Goal: Transaction & Acquisition: Download file/media

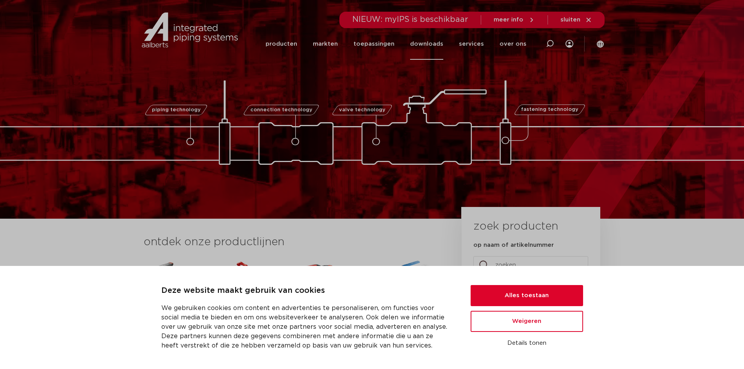
click at [434, 41] on link "downloads" at bounding box center [426, 44] width 33 height 32
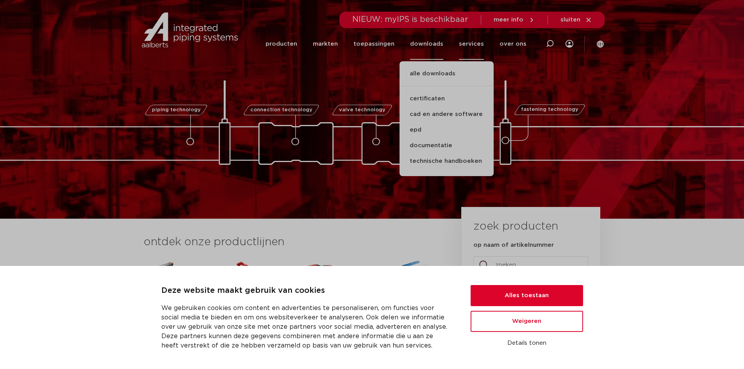
click at [476, 43] on link "services" at bounding box center [471, 44] width 25 height 32
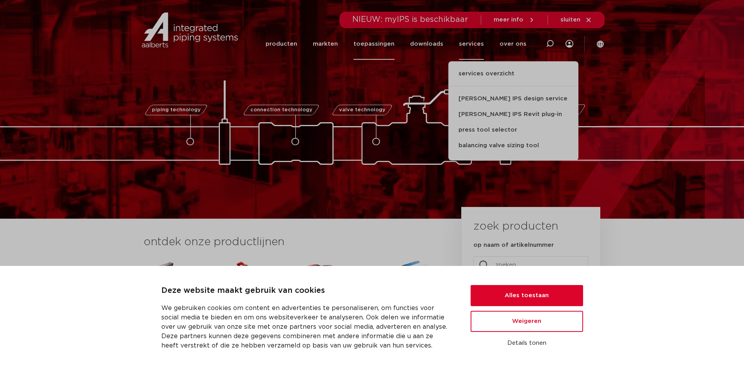
click at [373, 41] on link "toepassingen" at bounding box center [373, 44] width 41 height 32
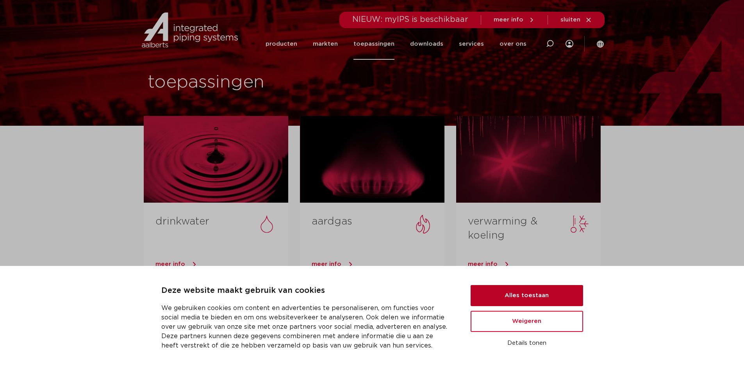
click at [564, 299] on button "Alles toestaan" at bounding box center [527, 295] width 112 height 21
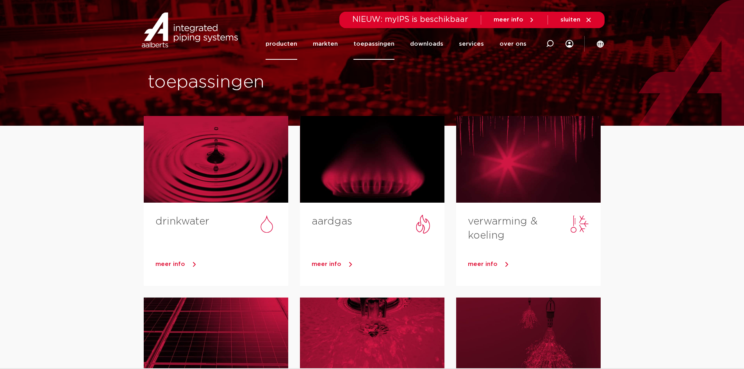
click at [293, 46] on link "producten" at bounding box center [282, 44] width 32 height 32
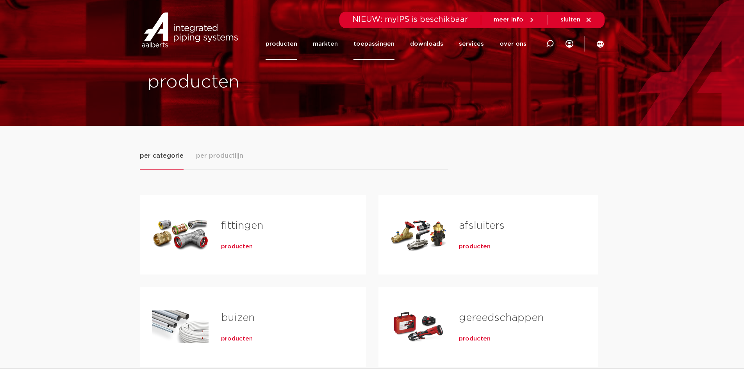
click at [372, 45] on link "toepassingen" at bounding box center [373, 44] width 41 height 32
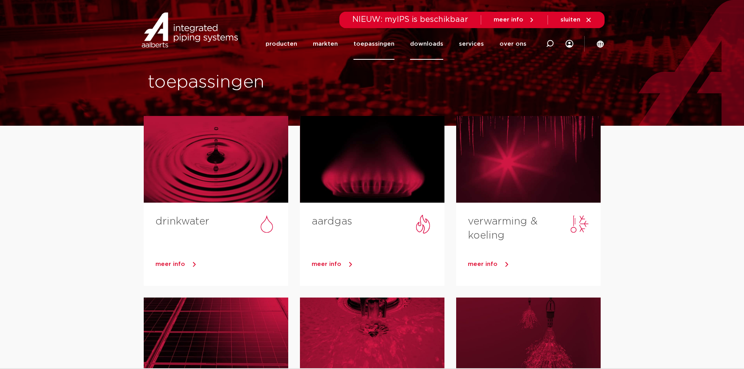
click at [427, 45] on link "downloads" at bounding box center [426, 44] width 33 height 32
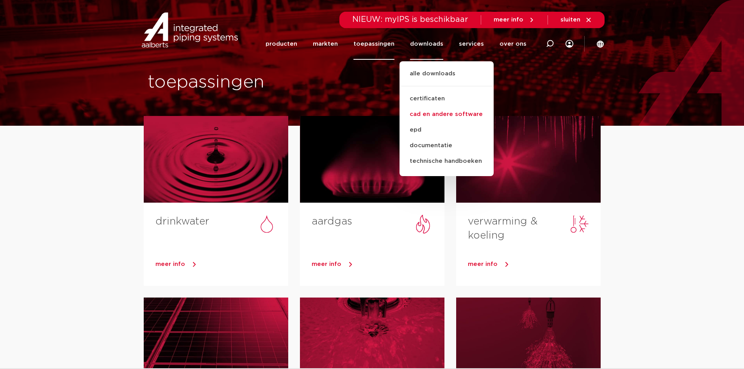
click at [440, 114] on link "cad en andere software" at bounding box center [446, 115] width 94 height 16
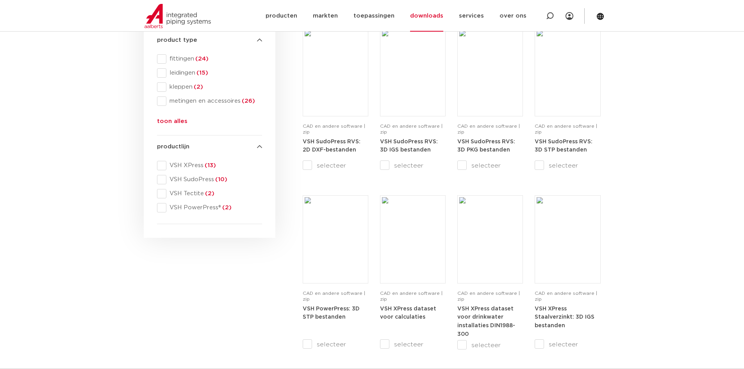
scroll to position [273, 0]
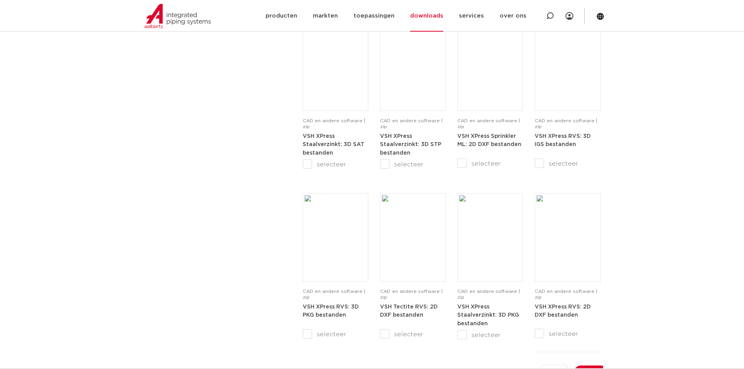
scroll to position [781, 0]
